Goal: Task Accomplishment & Management: Use online tool/utility

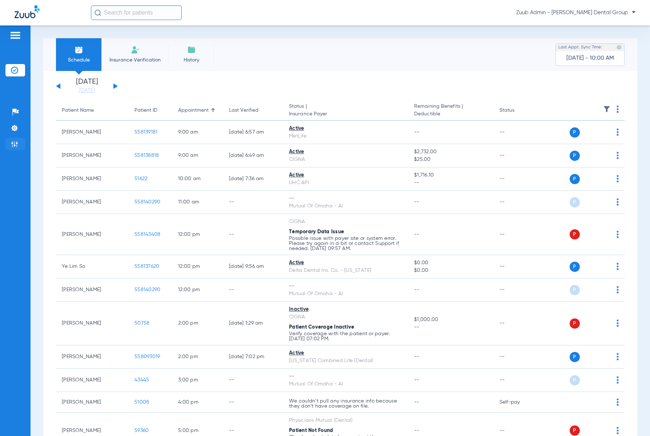
click at [18, 145] on li "Admin" at bounding box center [15, 144] width 20 height 12
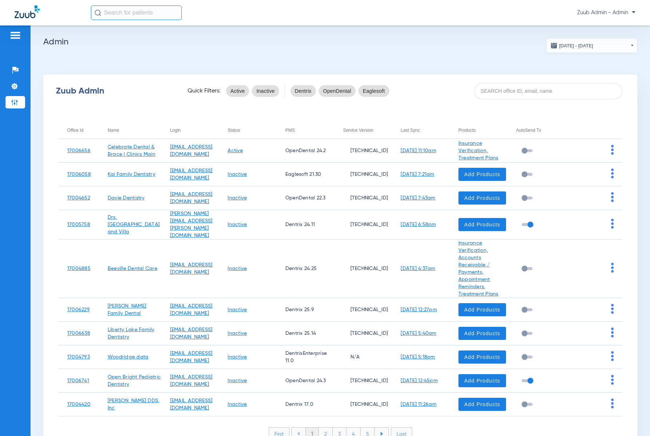
click at [355, 48] on app-admin-dashboard "[DATE] - [DATE] [DATE] Su Mo Tu We Th Fr Sa 27 28 29 30 31 1 2 3 4 5 6 7 8 9 10…" at bounding box center [340, 244] width 594 height 413
click at [488, 93] on input at bounding box center [548, 91] width 149 height 16
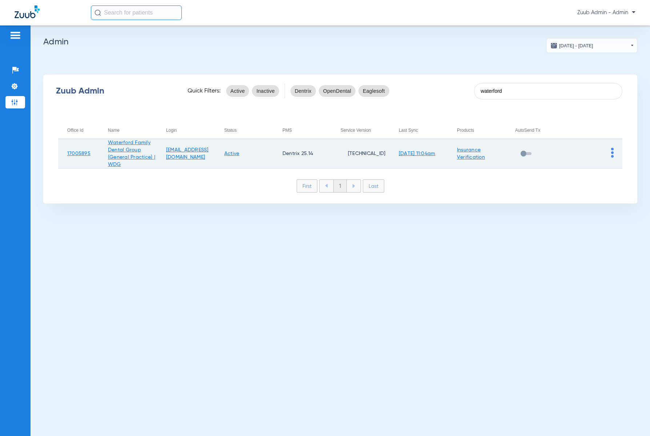
type input "waterford"
click at [613, 155] on img at bounding box center [613, 153] width 3 height 10
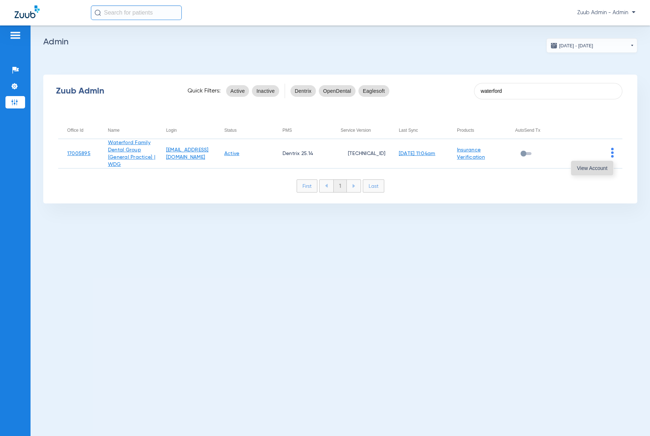
click at [606, 171] on button "View Account" at bounding box center [593, 168] width 42 height 15
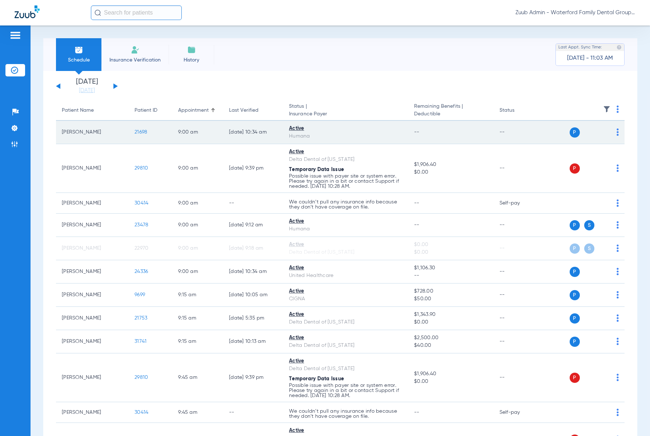
click at [141, 129] on td "21698" at bounding box center [151, 132] width 44 height 23
click at [145, 129] on td "21698" at bounding box center [151, 132] width 44 height 23
click at [145, 130] on span "21698" at bounding box center [141, 132] width 13 height 5
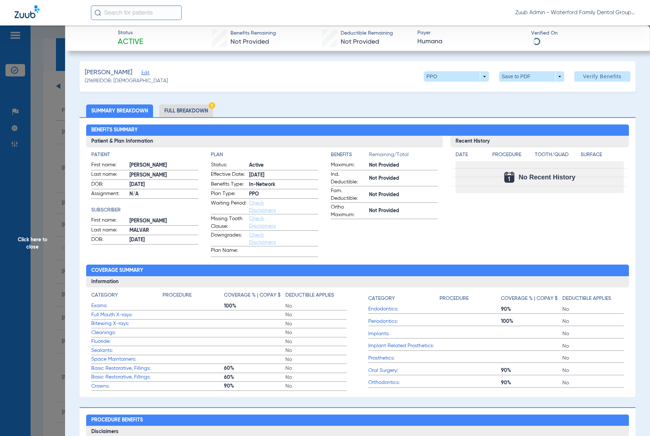
click at [203, 110] on li "Full Breakdown" at bounding box center [186, 110] width 54 height 13
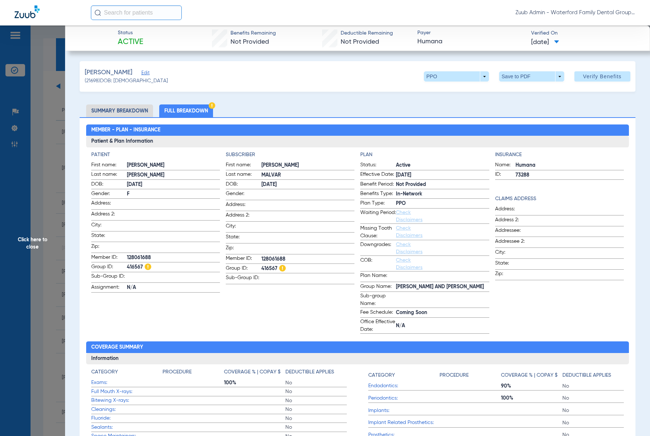
click at [142, 71] on span "Edit" at bounding box center [145, 73] width 7 height 7
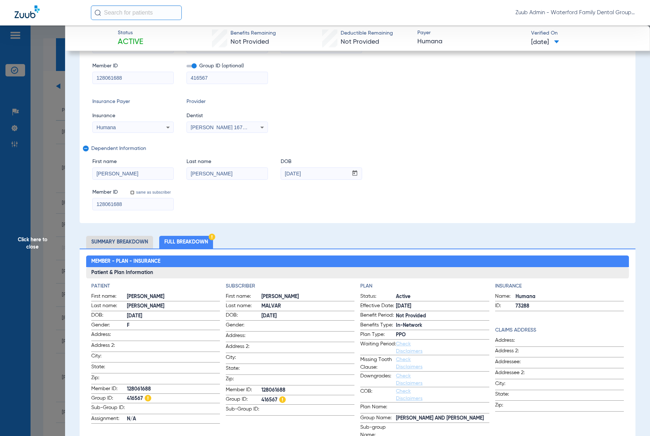
scroll to position [90, 0]
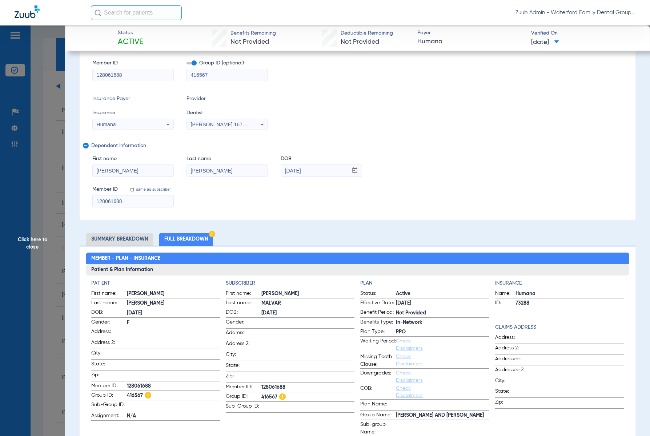
click at [18, 166] on span "Click here to close" at bounding box center [32, 243] width 65 height 436
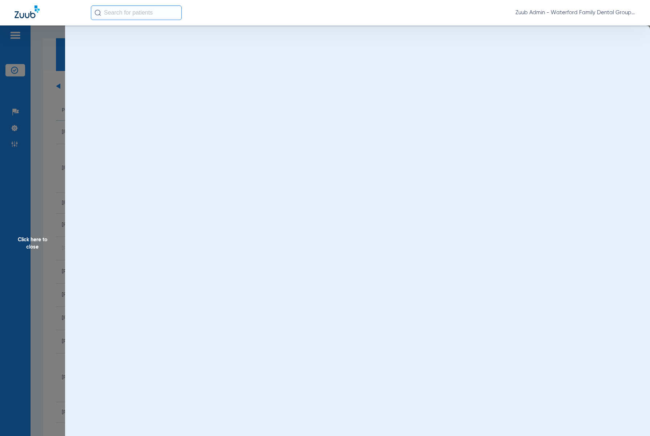
scroll to position [0, 0]
click at [14, 124] on span "Click here to close" at bounding box center [32, 243] width 65 height 436
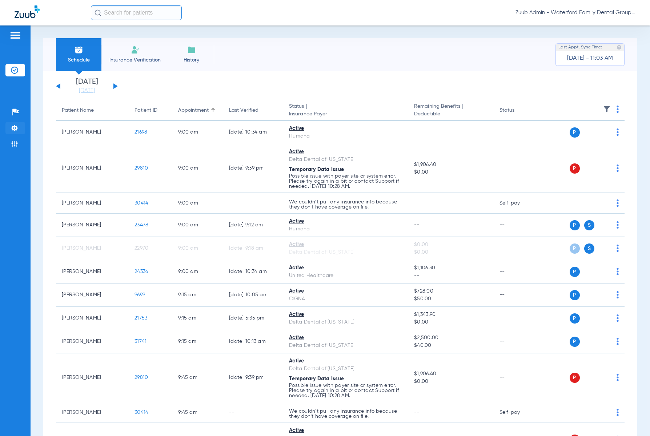
click at [14, 125] on img at bounding box center [14, 127] width 7 height 7
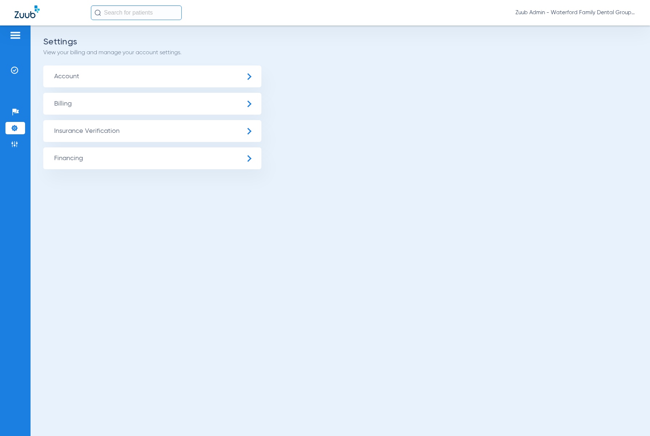
click at [107, 80] on span "Account" at bounding box center [152, 76] width 218 height 22
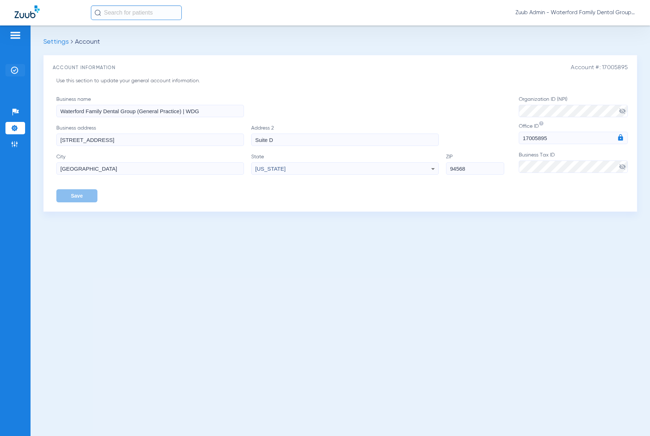
click at [13, 67] on img at bounding box center [14, 70] width 7 height 7
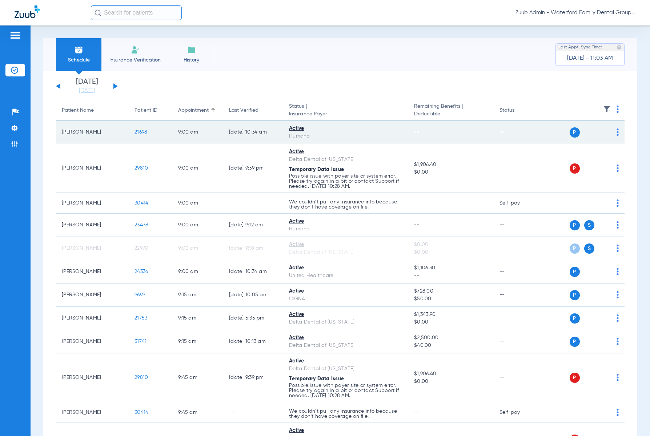
click at [145, 131] on span "21698" at bounding box center [141, 132] width 13 height 5
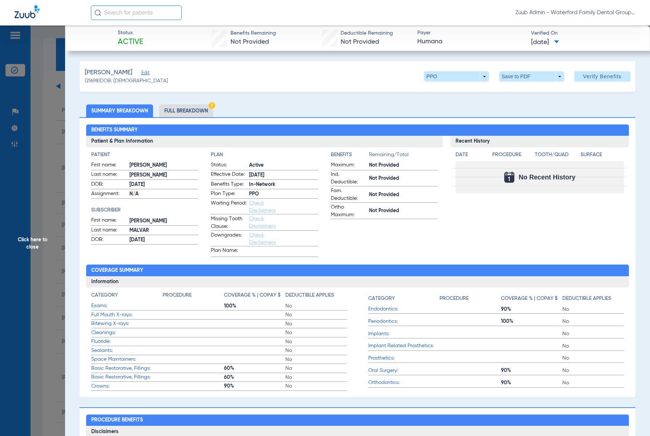
click at [187, 113] on li "Full Breakdown" at bounding box center [186, 110] width 54 height 13
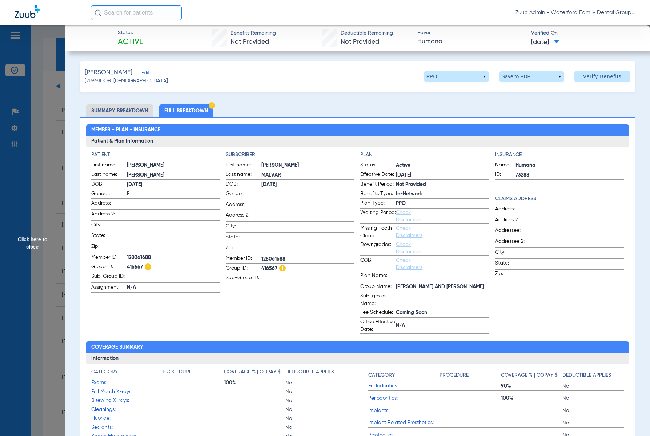
click at [142, 73] on span "Edit" at bounding box center [145, 73] width 7 height 7
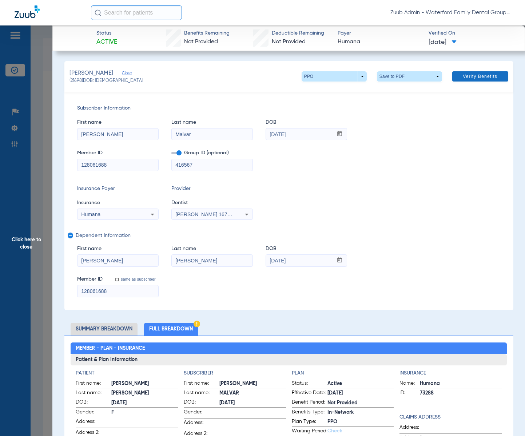
click at [470, 69] on span at bounding box center [480, 76] width 56 height 17
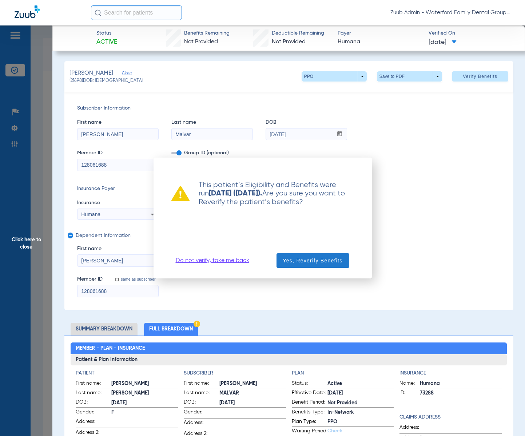
click at [328, 258] on span "Yes, Reverify Benefits" at bounding box center [313, 260] width 60 height 7
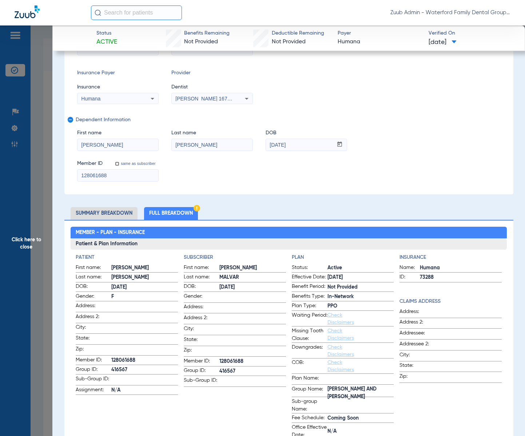
scroll to position [116, 0]
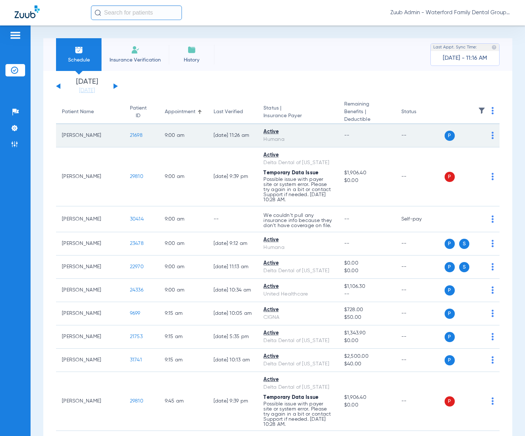
click at [130, 134] on span "21698" at bounding box center [136, 135] width 13 height 5
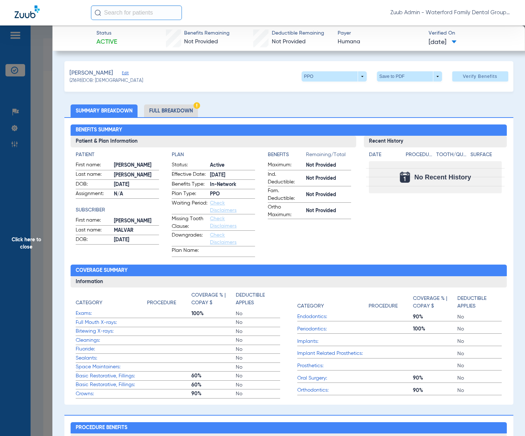
click at [186, 109] on li "Full Breakdown" at bounding box center [171, 110] width 54 height 13
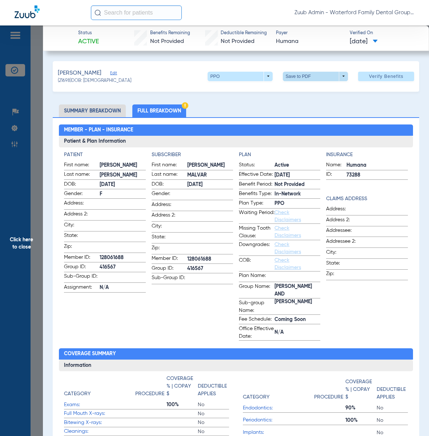
click at [324, 77] on span at bounding box center [315, 76] width 65 height 9
click at [319, 93] on span "Save to PDF" at bounding box center [313, 90] width 29 height 5
click at [27, 244] on span "Click here to close" at bounding box center [21, 243] width 43 height 436
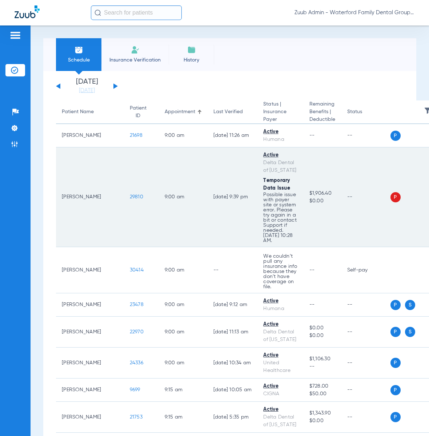
click at [130, 199] on span "29810" at bounding box center [136, 196] width 13 height 5
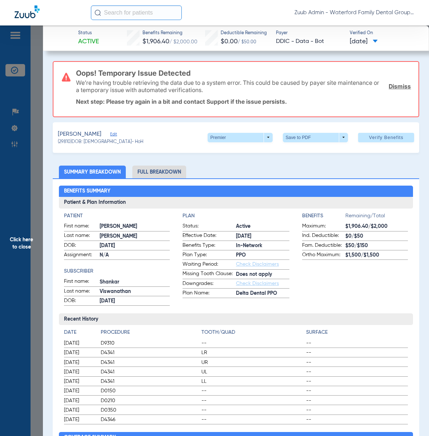
click at [19, 242] on span "Click here to close" at bounding box center [21, 243] width 43 height 436
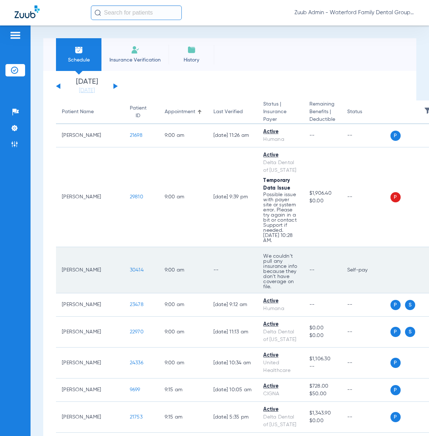
click at [130, 272] on span "30414" at bounding box center [137, 269] width 14 height 5
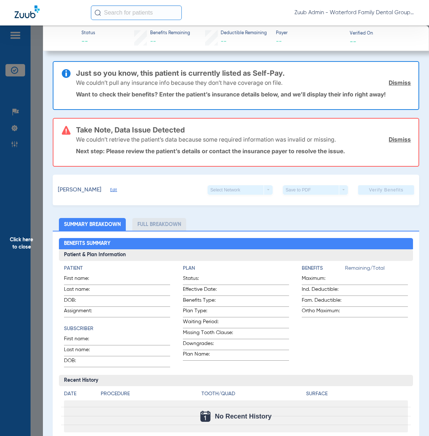
click at [27, 235] on span "Click here to close" at bounding box center [21, 243] width 43 height 436
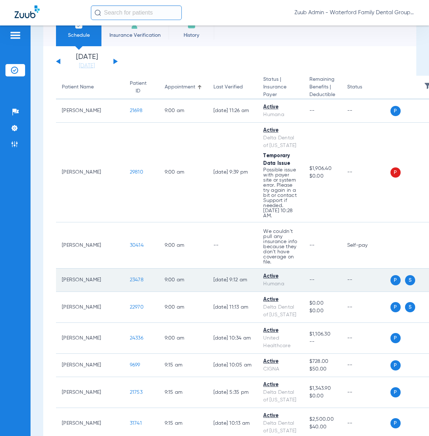
scroll to position [63, 0]
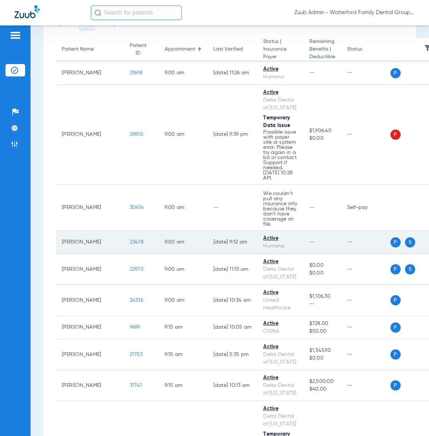
click at [130, 244] on span "23478" at bounding box center [137, 241] width 14 height 5
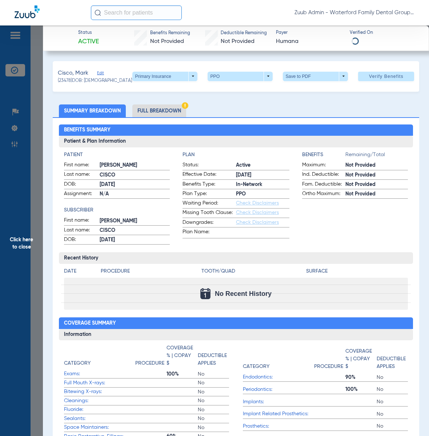
click at [173, 108] on li "Full Breakdown" at bounding box center [159, 110] width 54 height 13
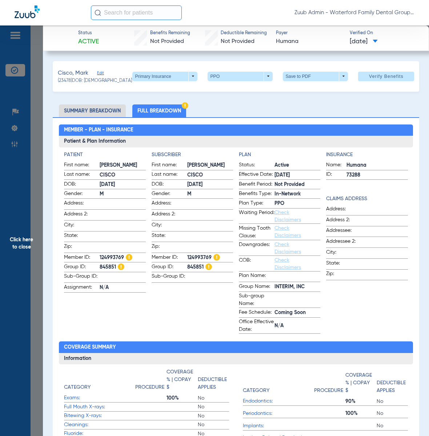
click at [100, 73] on span "Edit" at bounding box center [100, 74] width 7 height 7
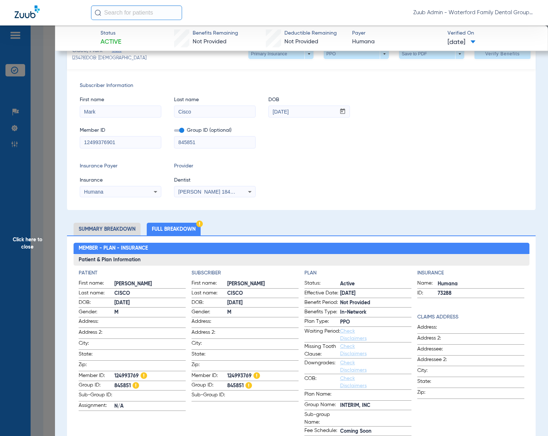
scroll to position [0, 0]
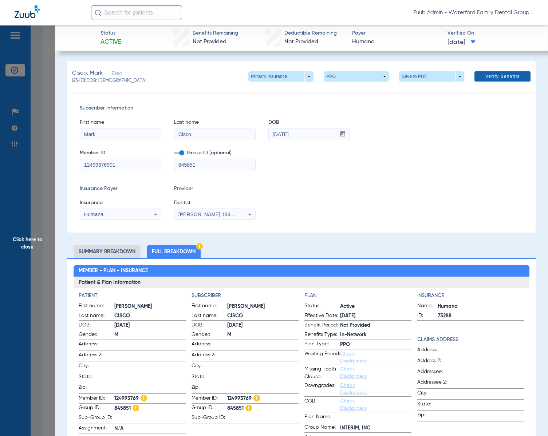
click at [484, 79] on span at bounding box center [502, 76] width 56 height 17
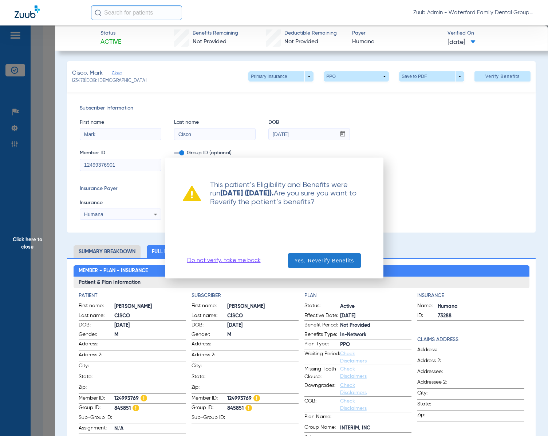
click at [334, 260] on span "Yes, Reverify Benefits" at bounding box center [324, 260] width 60 height 7
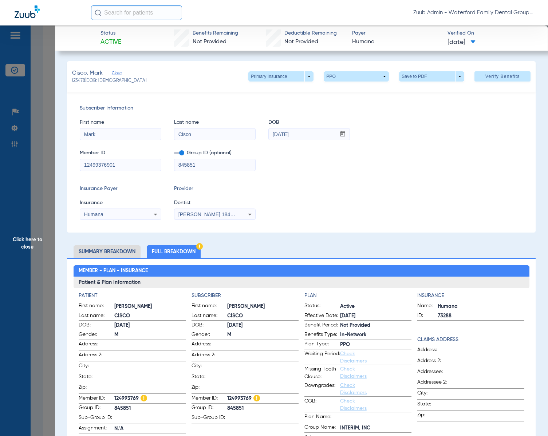
click at [16, 188] on span "Click here to close" at bounding box center [27, 243] width 55 height 436
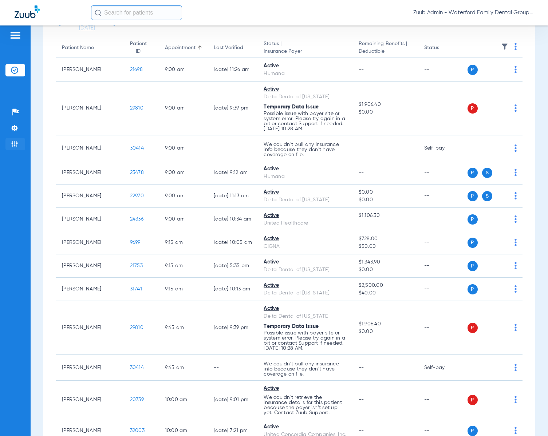
click at [13, 144] on img at bounding box center [14, 143] width 7 height 7
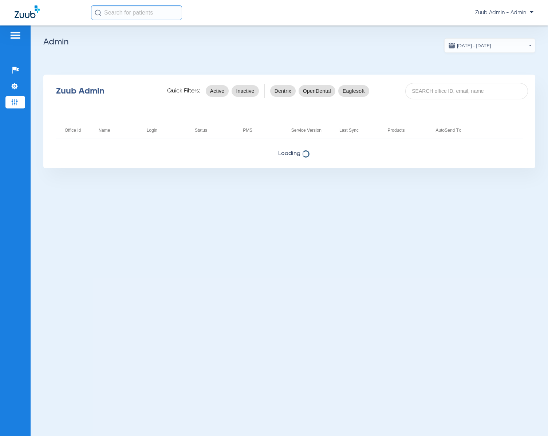
click at [382, 63] on app-admin-dashboard "[DATE] - [DATE] [DATE] Su Mo Tu We Th Fr Sa 27 28 29 30 31 1 2 3 4 5 6 7 8 9 10…" at bounding box center [288, 103] width 491 height 130
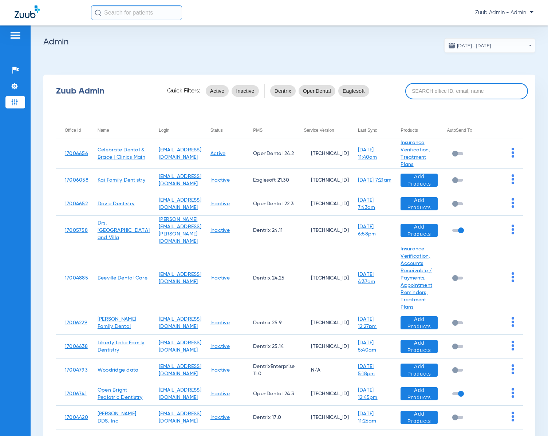
click at [425, 93] on input at bounding box center [466, 91] width 123 height 16
paste input "17004541"
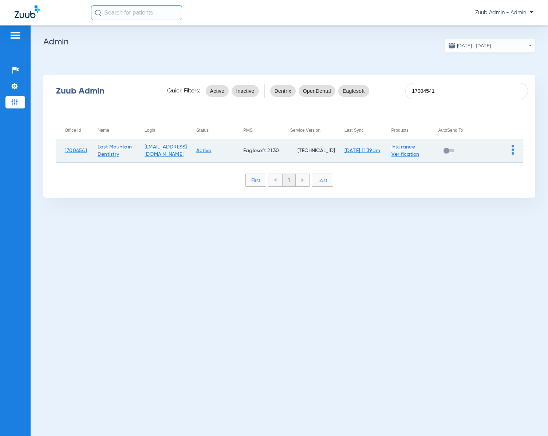
type input "17004541"
click at [513, 150] on img at bounding box center [512, 150] width 3 height 10
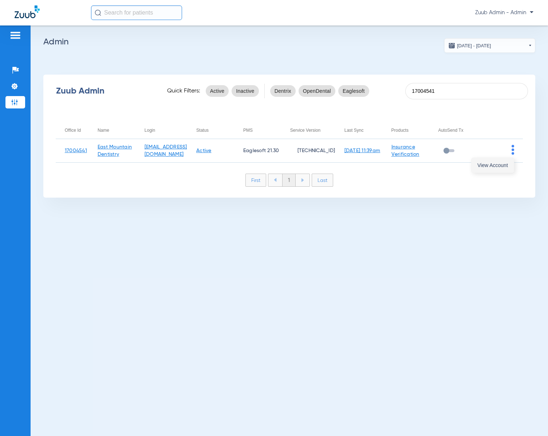
click at [505, 164] on span "View Account" at bounding box center [492, 165] width 31 height 5
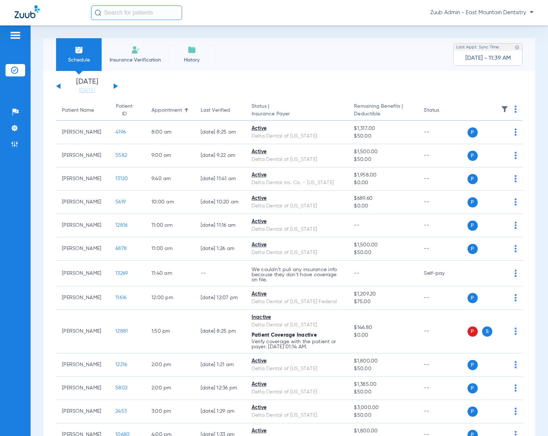
click at [126, 13] on input "text" at bounding box center [136, 12] width 91 height 15
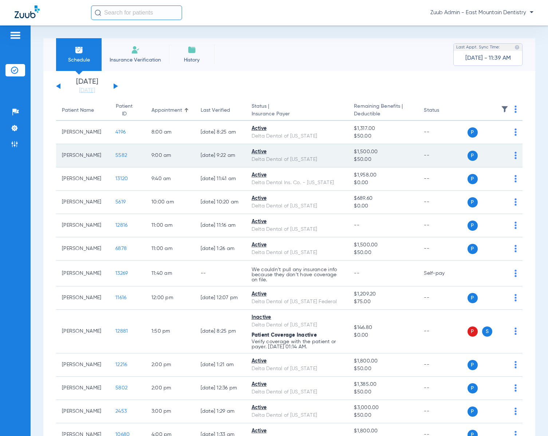
click at [115, 154] on span "5582" at bounding box center [121, 155] width 12 height 5
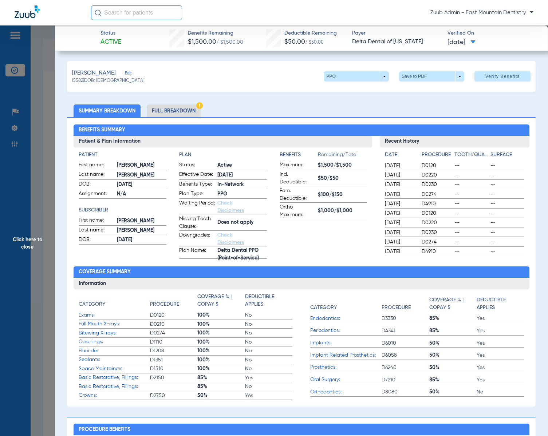
click at [178, 114] on li "Full Breakdown" at bounding box center [174, 110] width 54 height 13
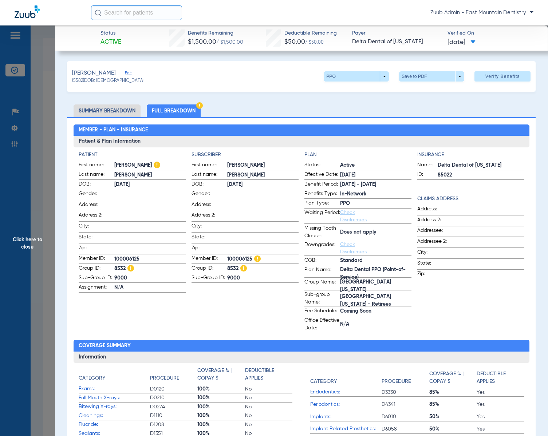
click at [131, 72] on span "Edit" at bounding box center [128, 74] width 7 height 7
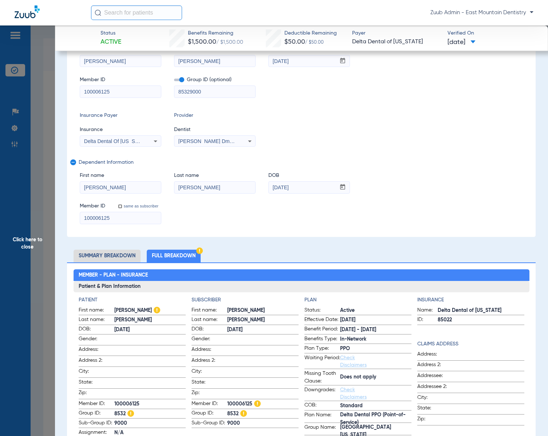
scroll to position [75, 0]
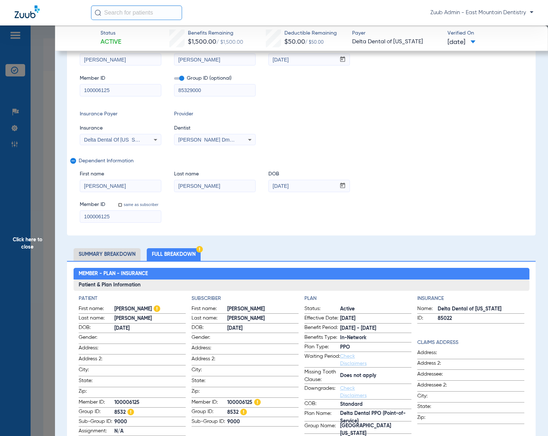
click at [232, 399] on span "100006125" at bounding box center [262, 403] width 71 height 8
copy span "100006125"
click at [25, 244] on span "Click here to close" at bounding box center [27, 243] width 55 height 436
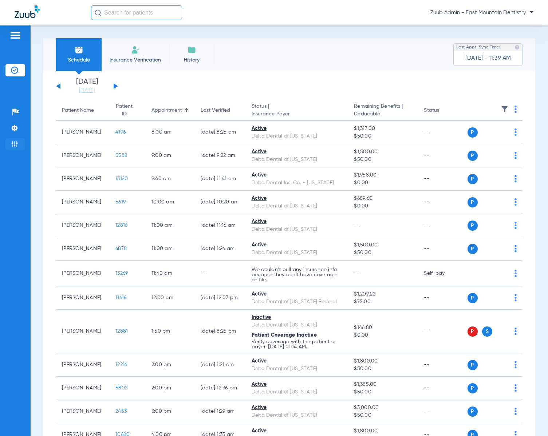
click at [8, 138] on li "Admin" at bounding box center [15, 144] width 20 height 12
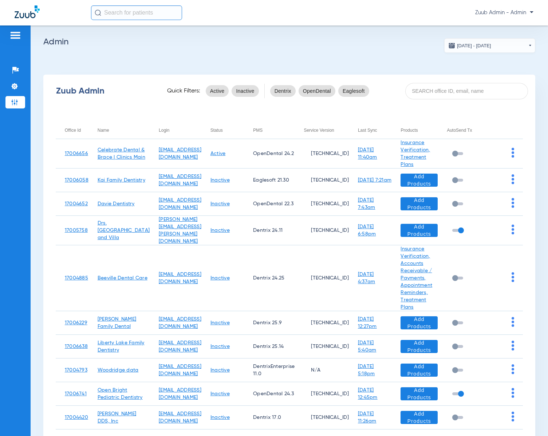
click at [363, 49] on app-admin-dashboard "[DATE] - [DATE] [DATE] Su Mo Tu We Th Fr Sa 27 28 29 30 31 1 2 3 4 5 6 7 8 9 10…" at bounding box center [288, 251] width 491 height 426
